Goal: Communication & Community: Answer question/provide support

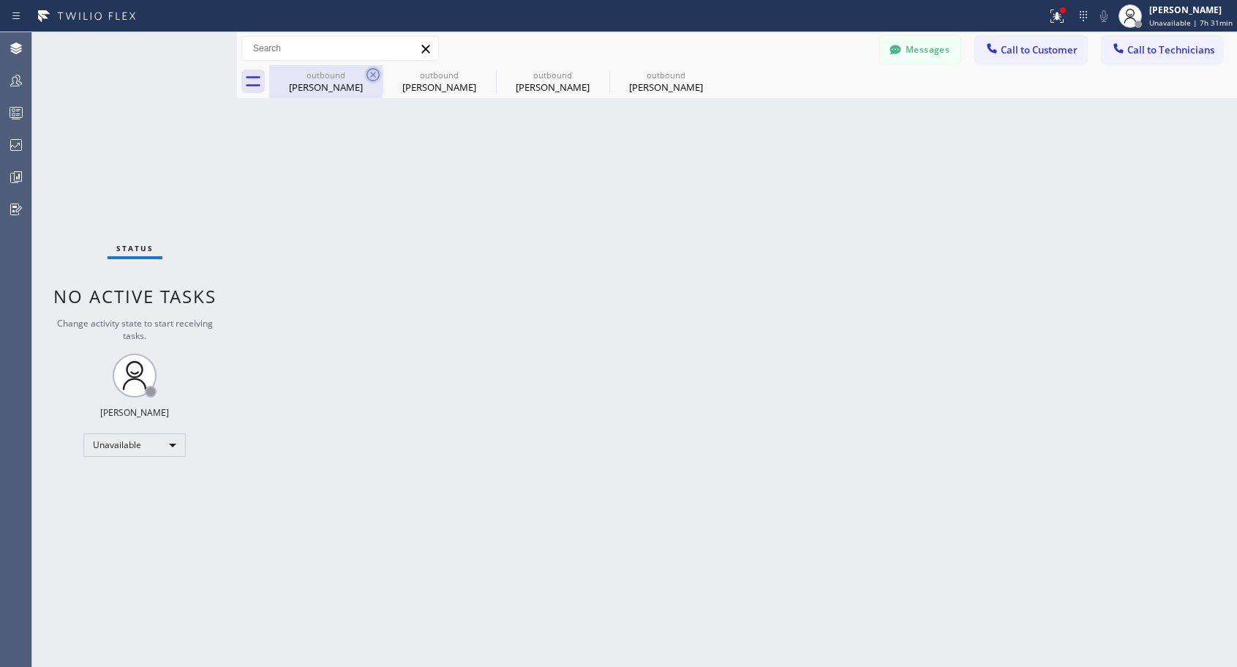
click at [372, 74] on icon at bounding box center [373, 74] width 13 height 13
click at [0, 0] on icon at bounding box center [0, 0] width 0 height 0
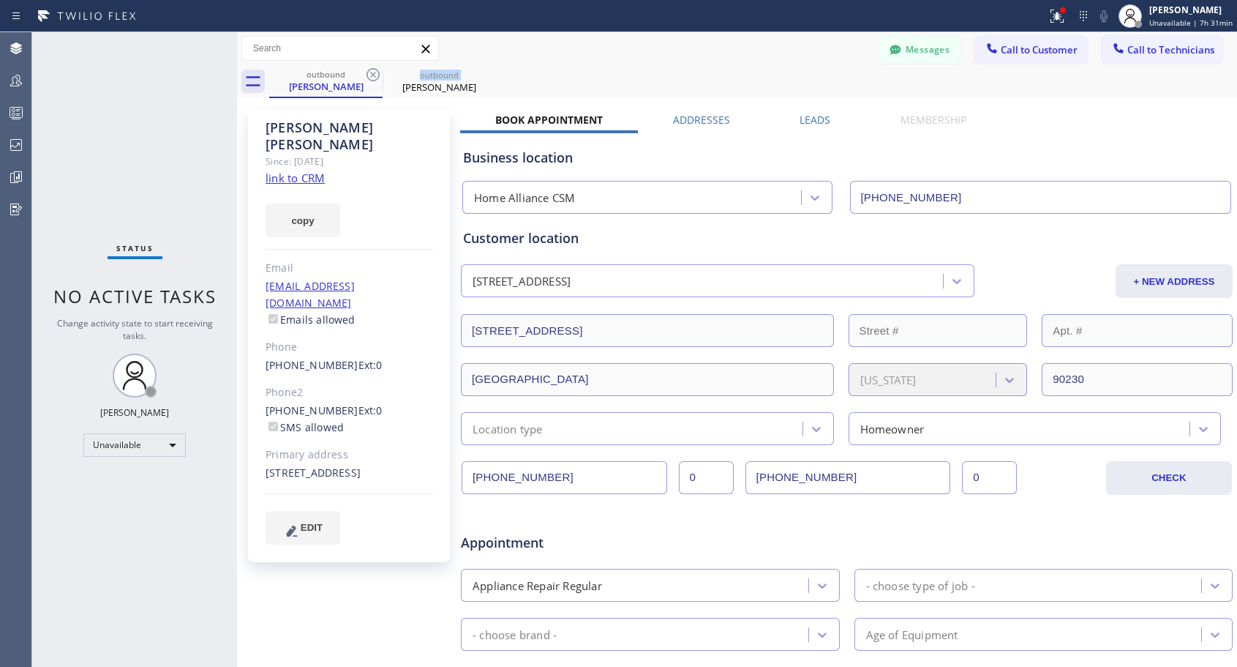
click at [372, 74] on icon at bounding box center [373, 74] width 13 height 13
click at [0, 0] on icon at bounding box center [0, 0] width 0 height 0
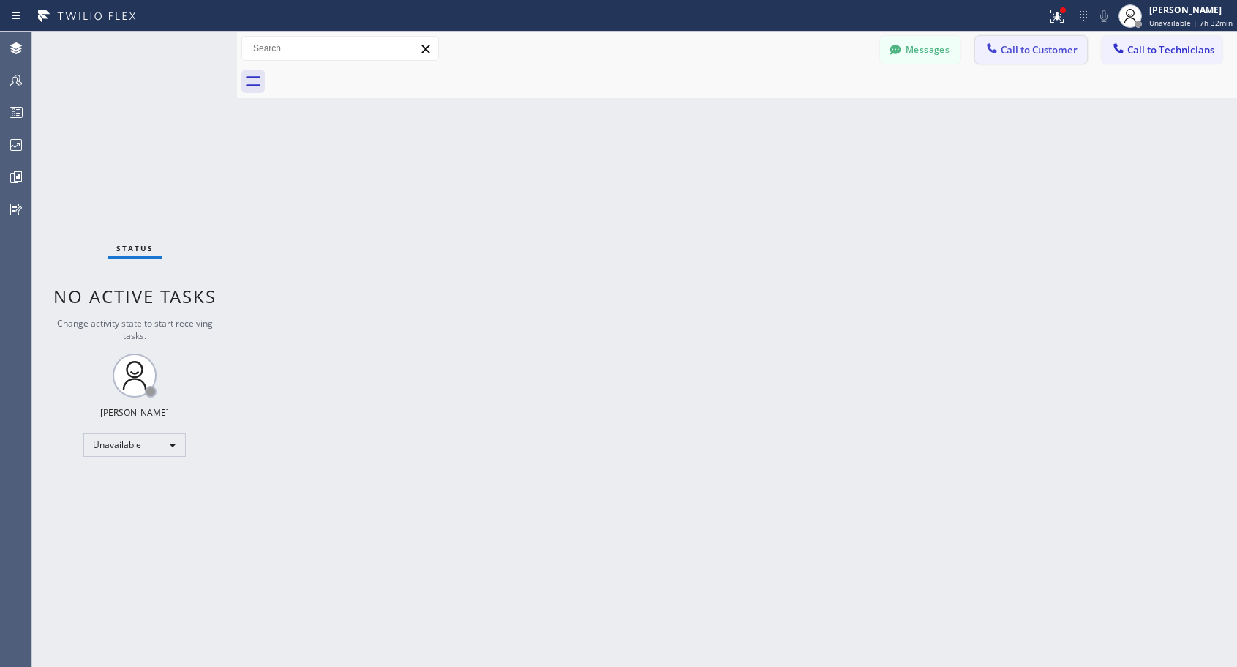
click at [1041, 48] on span "Call to Customer" at bounding box center [1039, 49] width 77 height 13
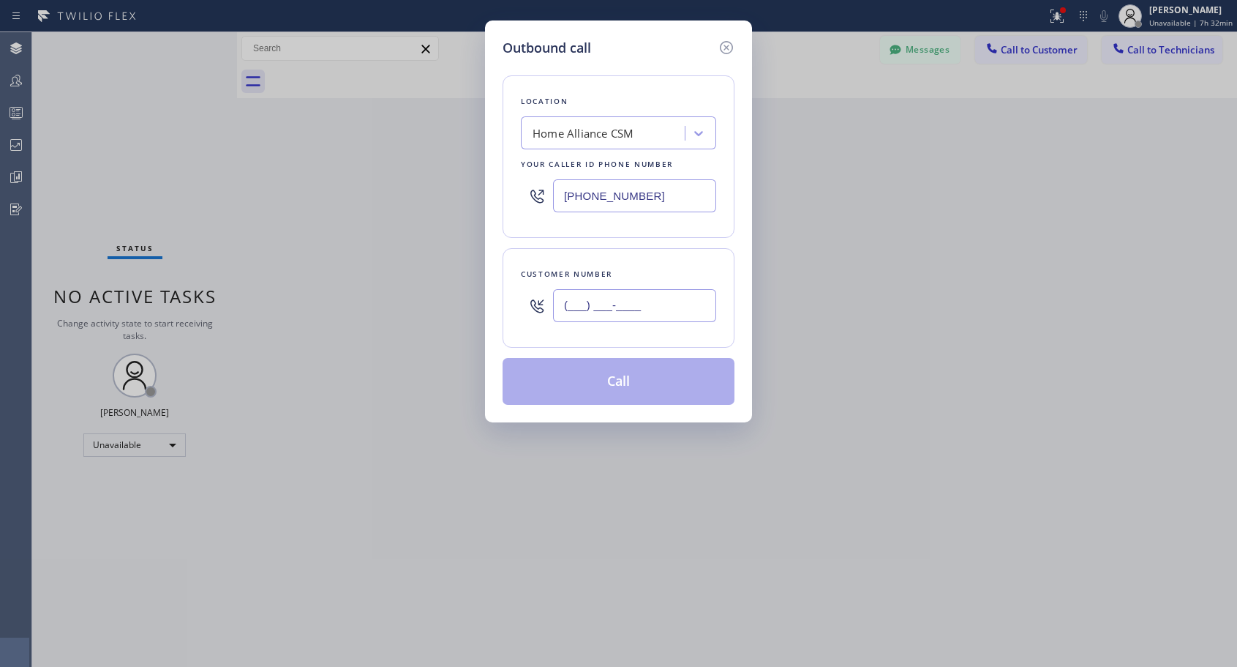
click at [679, 315] on input "(___) ___-____" at bounding box center [634, 305] width 163 height 33
paste input "415) 370-8380"
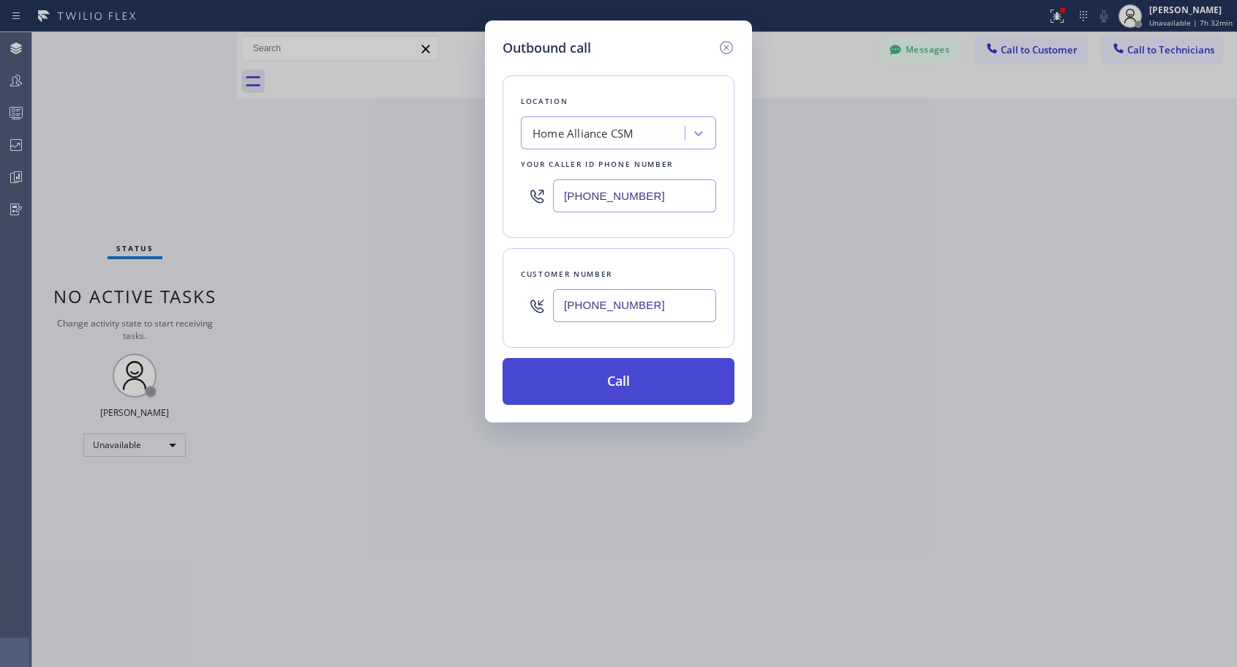
type input "[PHONE_NUMBER]"
click at [629, 384] on button "Call" at bounding box center [619, 381] width 232 height 47
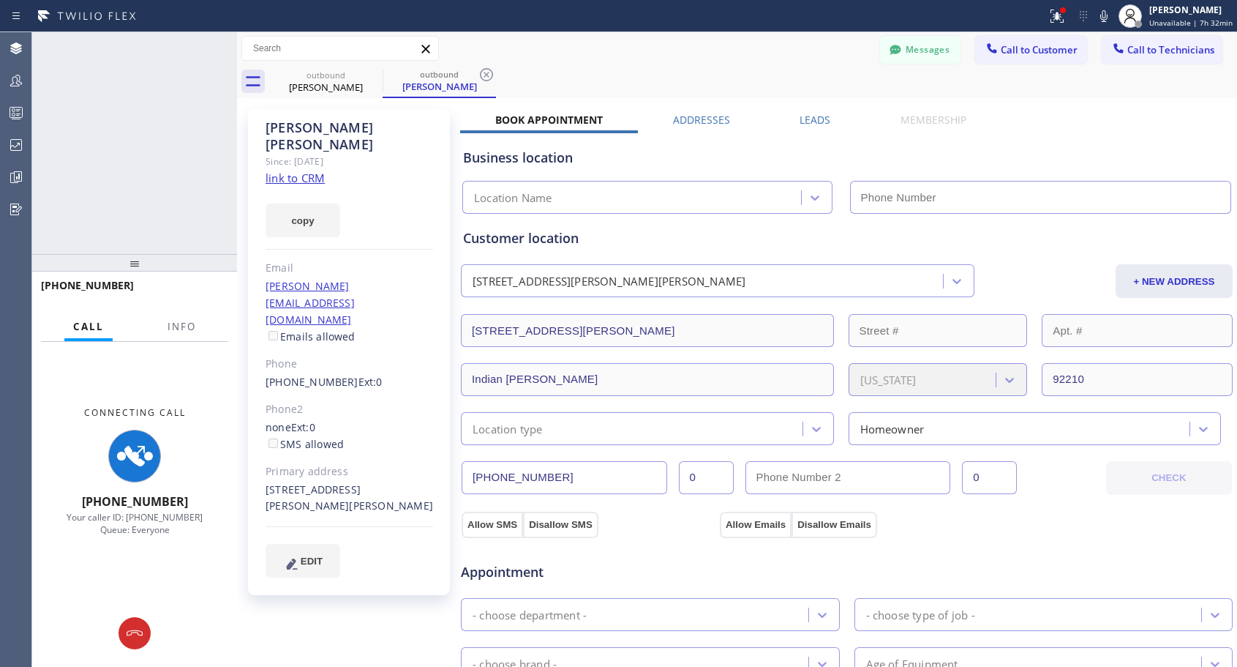
type input "[PHONE_NUMBER]"
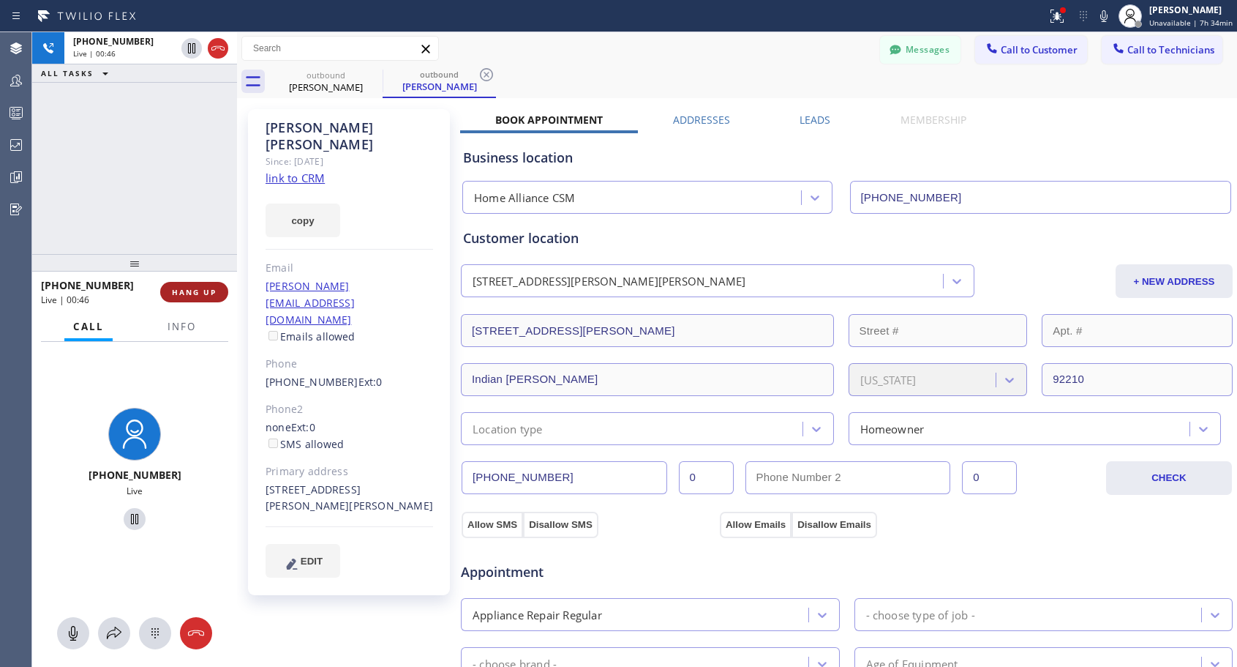
click at [196, 296] on span "HANG UP" at bounding box center [194, 292] width 45 height 10
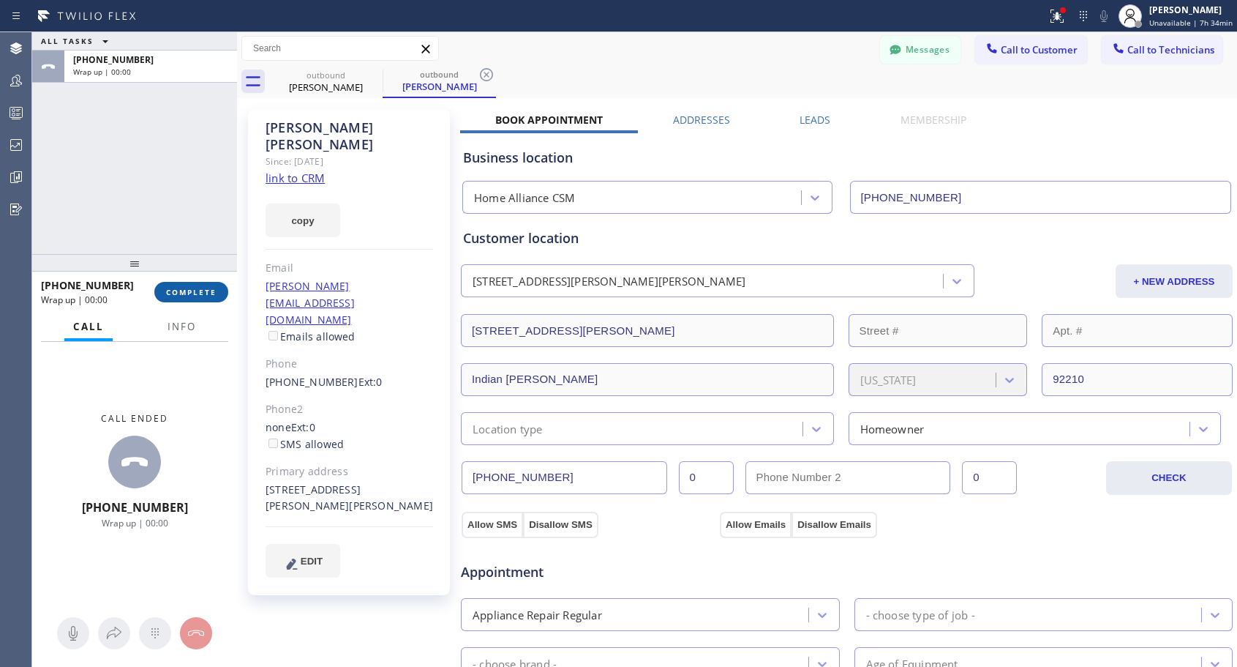
click at [196, 296] on span "COMPLETE" at bounding box center [191, 292] width 50 height 10
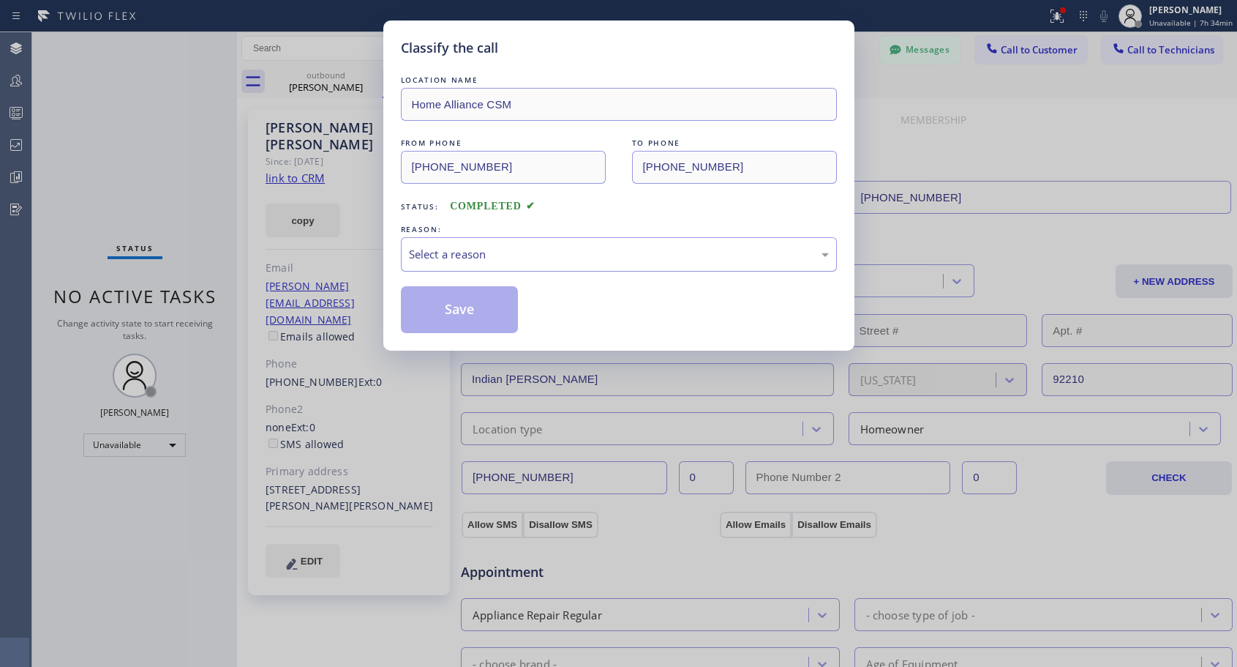
click at [495, 247] on div "Select a reason" at bounding box center [619, 254] width 420 height 17
click at [460, 310] on button "Save" at bounding box center [460, 309] width 118 height 47
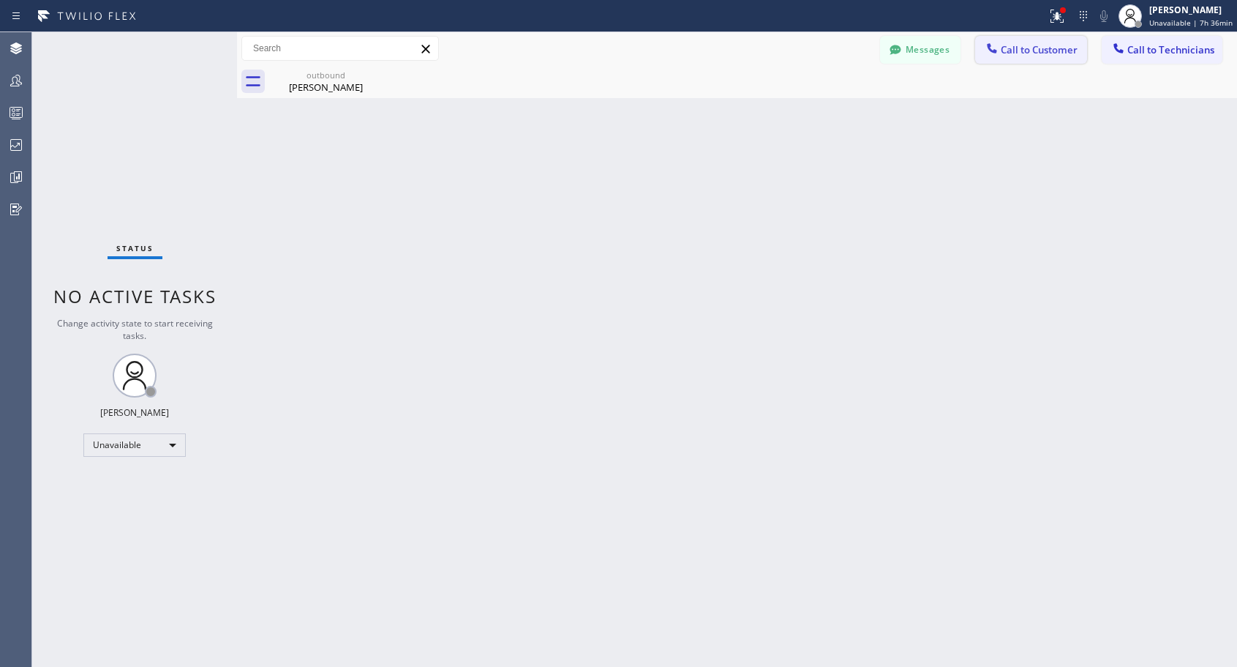
click at [1035, 56] on span "Call to Customer" at bounding box center [1039, 49] width 77 height 13
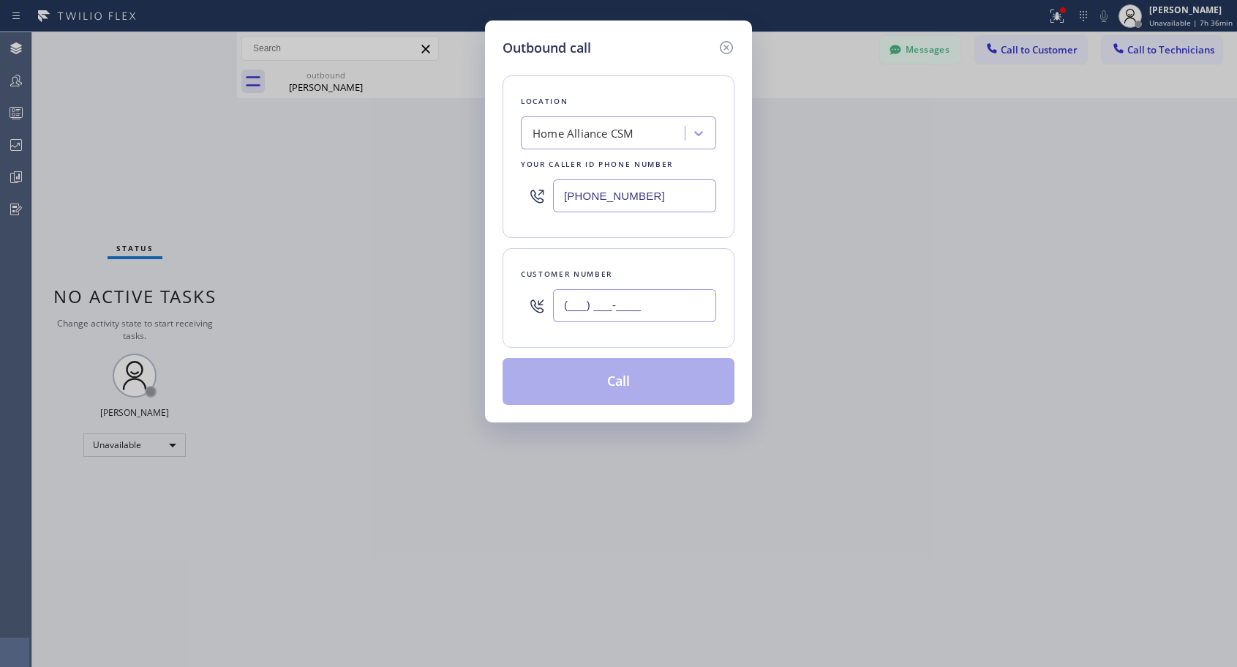
click at [577, 312] on input "(___) ___-____" at bounding box center [634, 305] width 163 height 33
paste input "805) 988-1163"
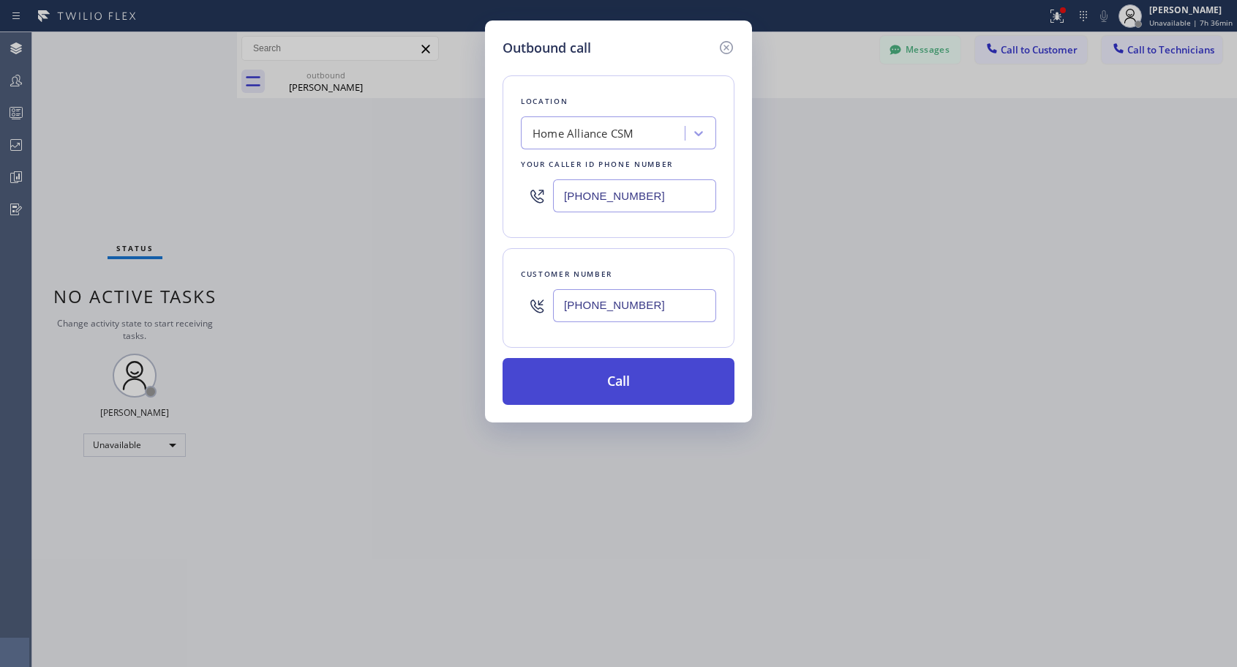
type input "[PHONE_NUMBER]"
click at [615, 377] on button "Call" at bounding box center [619, 381] width 232 height 47
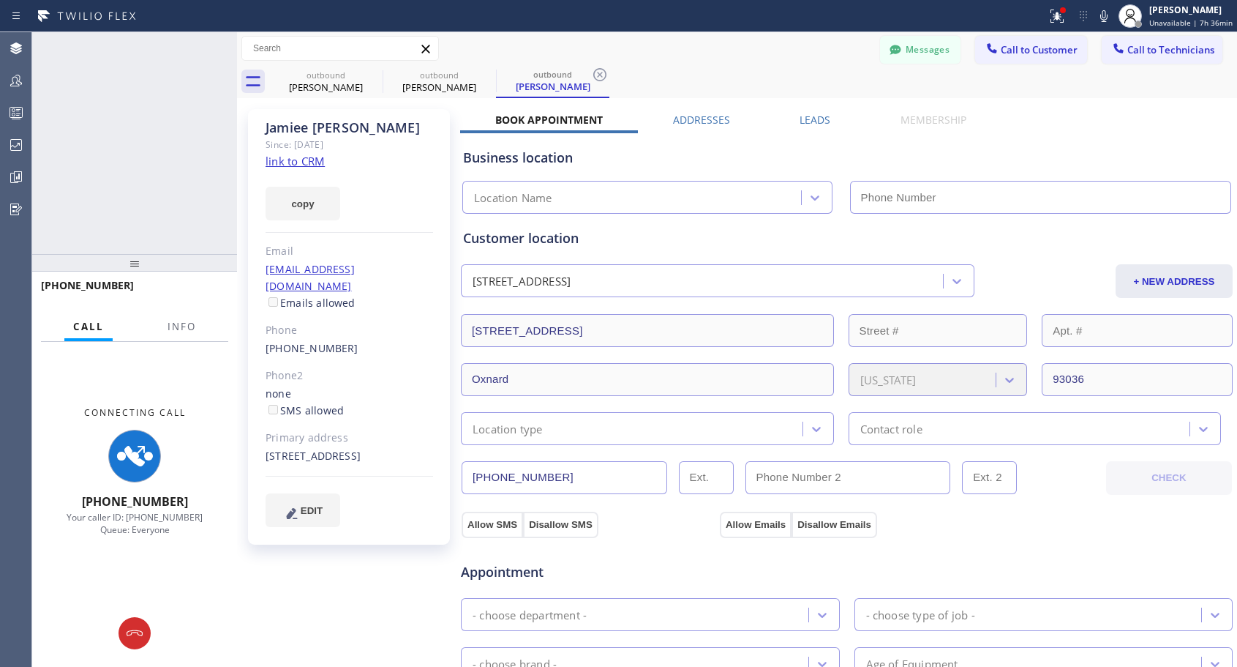
type input "[PHONE_NUMBER]"
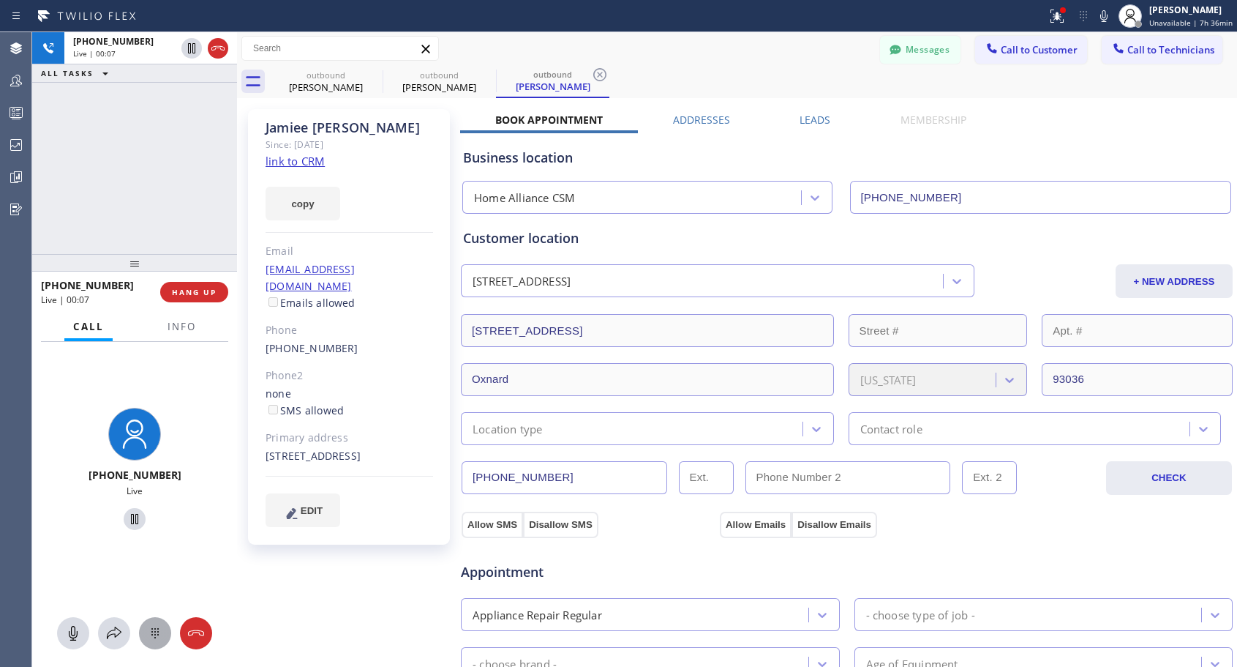
click at [157, 630] on icon at bounding box center [155, 633] width 18 height 18
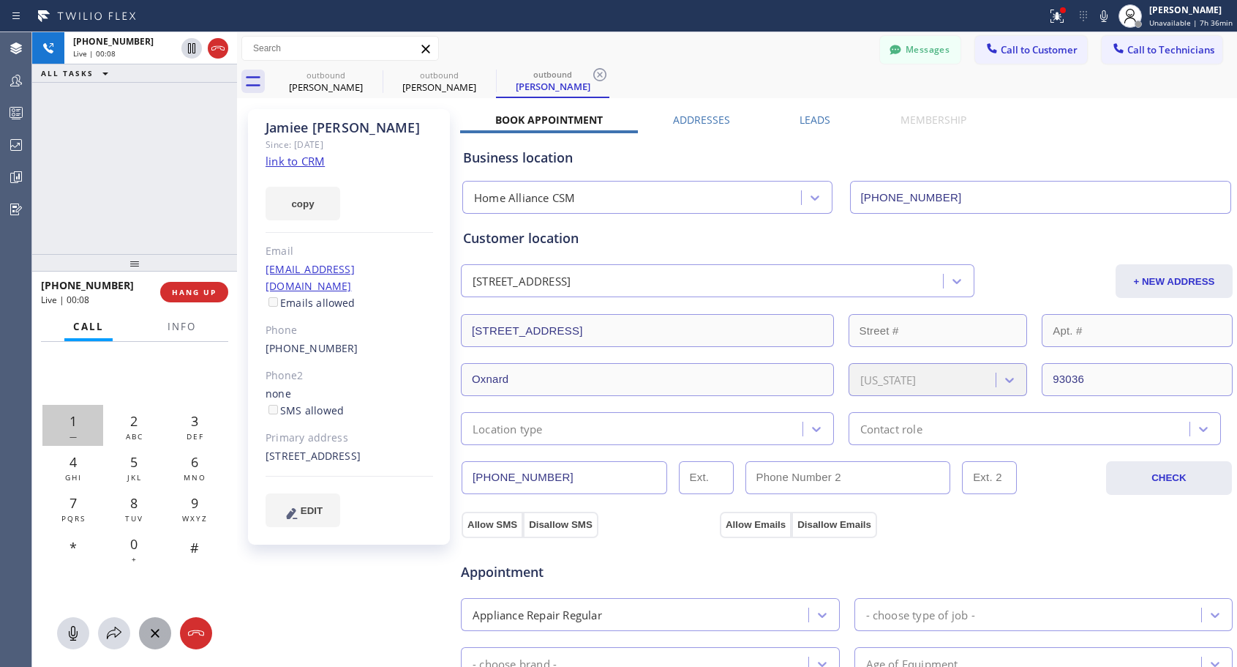
click at [80, 419] on div "1 —" at bounding box center [72, 425] width 61 height 41
click at [185, 329] on span "Info" at bounding box center [182, 326] width 29 height 13
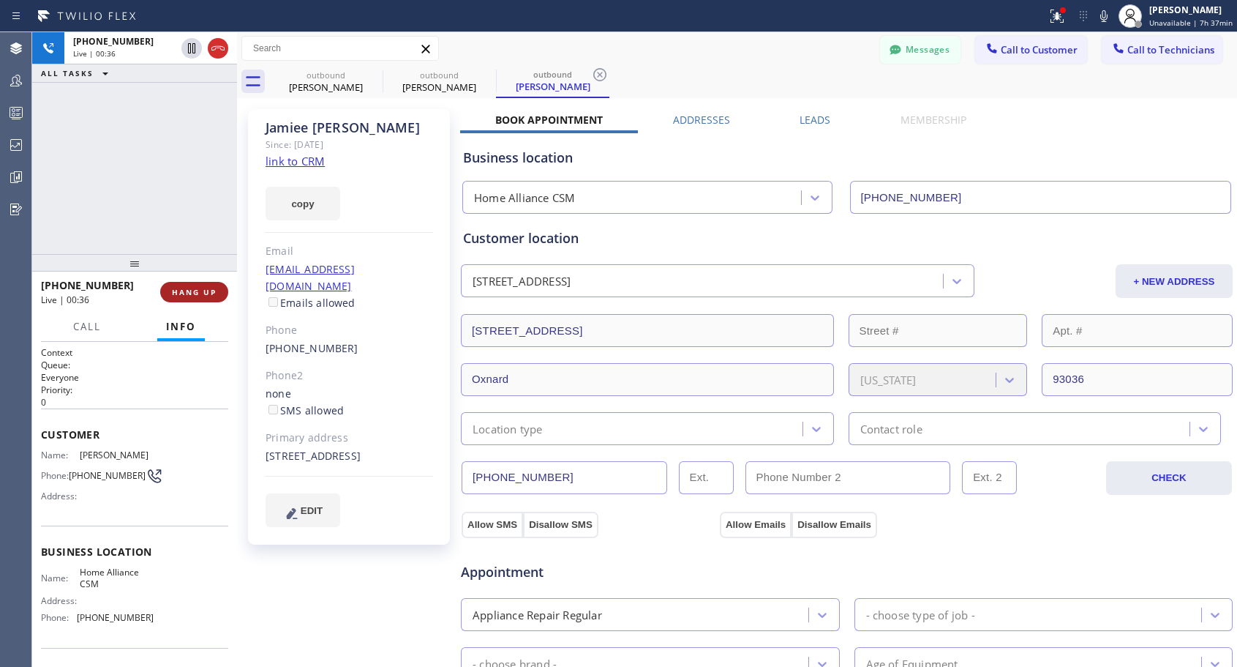
click at [206, 290] on span "HANG UP" at bounding box center [194, 292] width 45 height 10
click at [206, 290] on span "COMPLETE" at bounding box center [191, 292] width 50 height 10
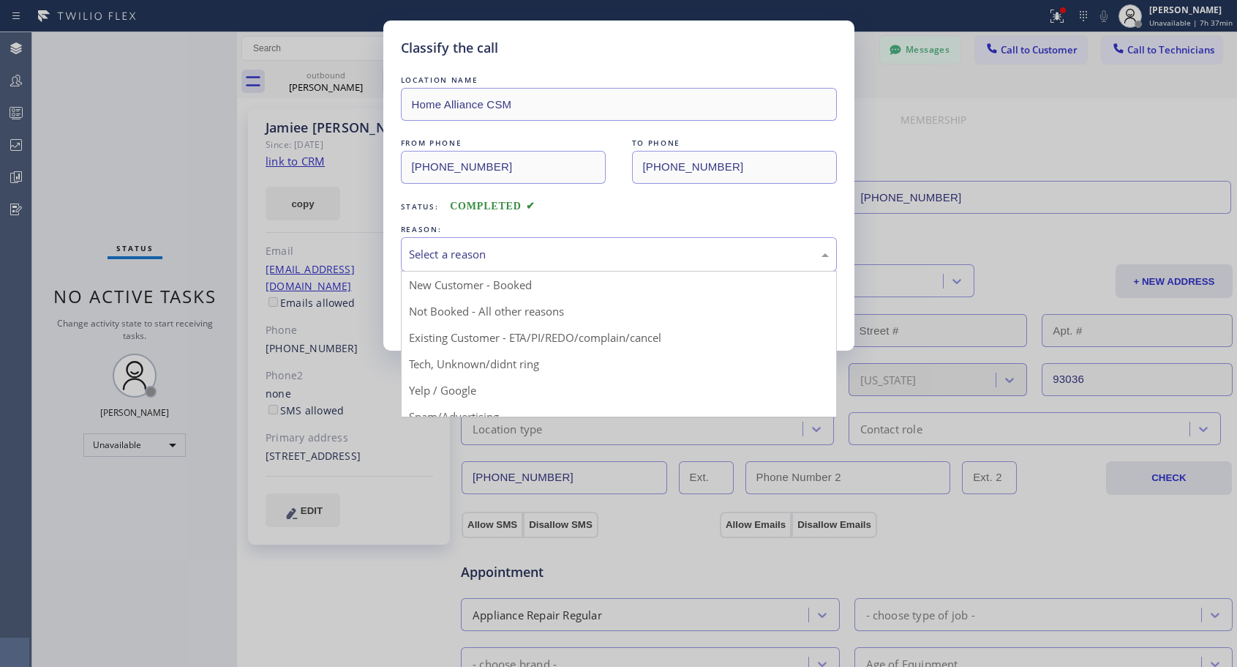
click at [449, 259] on div "Select a reason" at bounding box center [619, 254] width 420 height 17
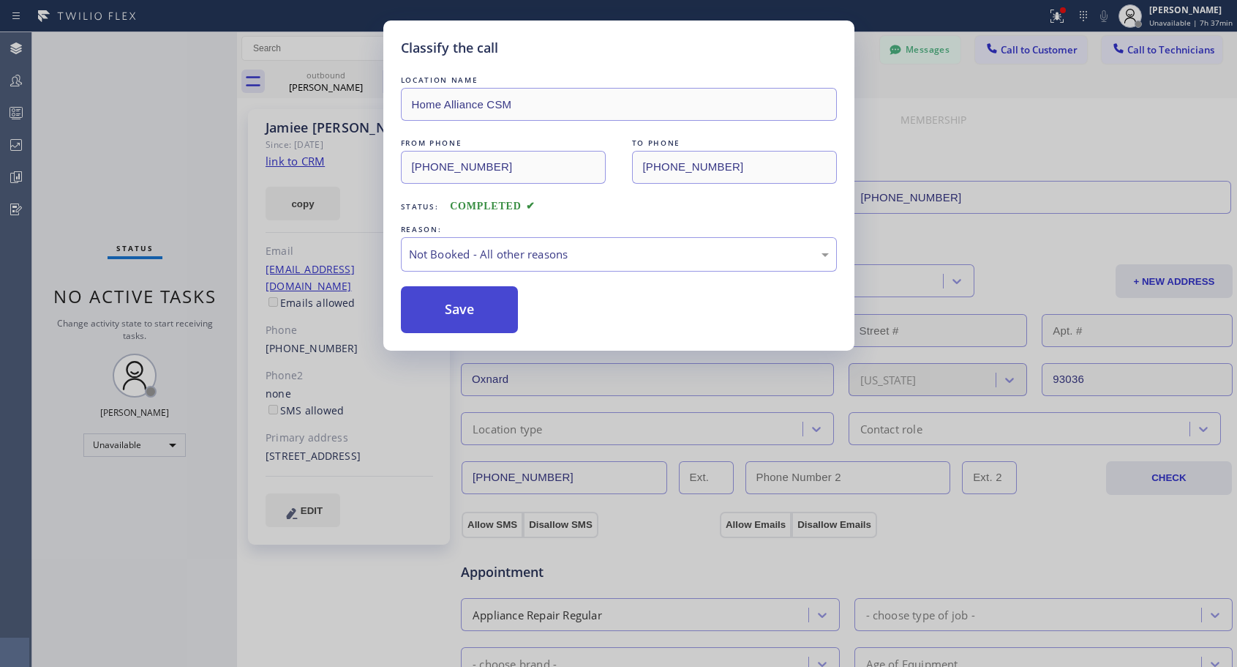
click at [460, 312] on button "Save" at bounding box center [460, 309] width 118 height 47
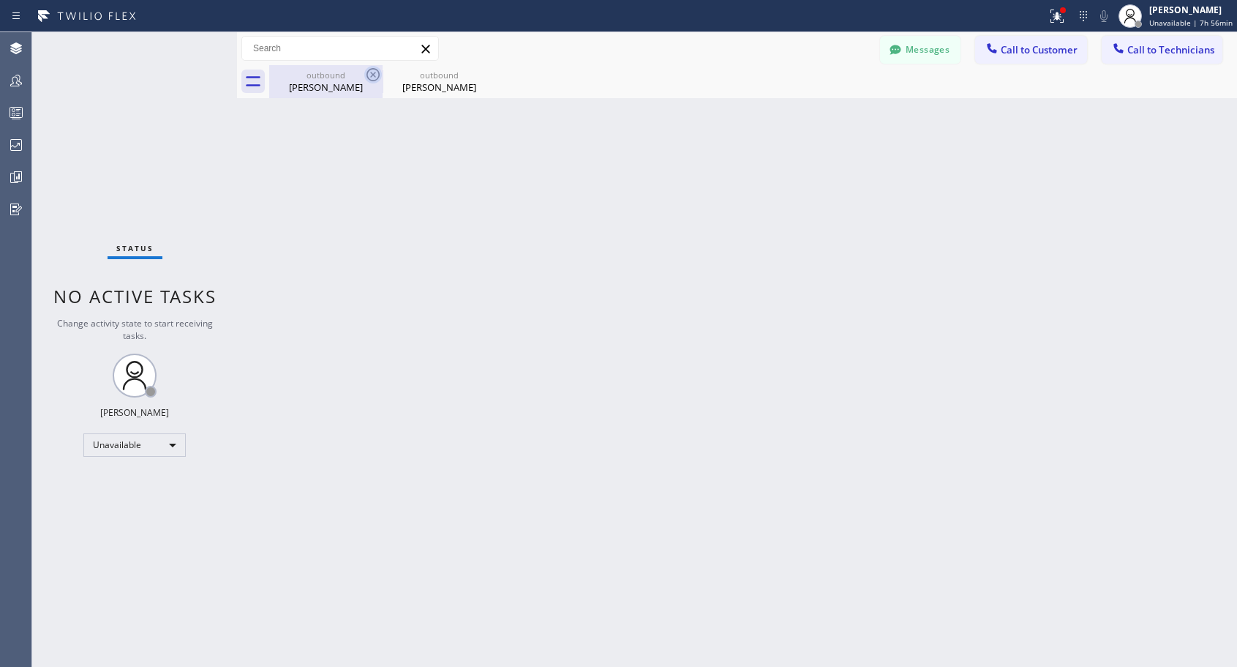
click at [368, 72] on icon at bounding box center [373, 74] width 13 height 13
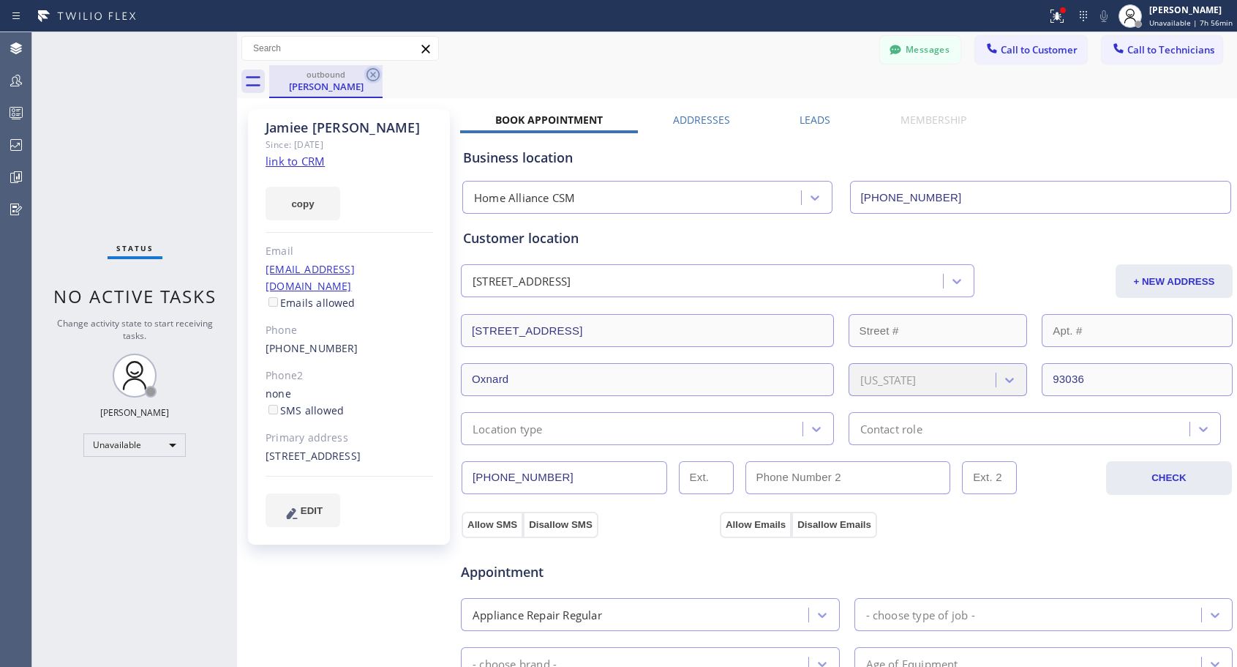
click at [378, 78] on icon at bounding box center [373, 74] width 13 height 13
